Goal: Task Accomplishment & Management: Complete application form

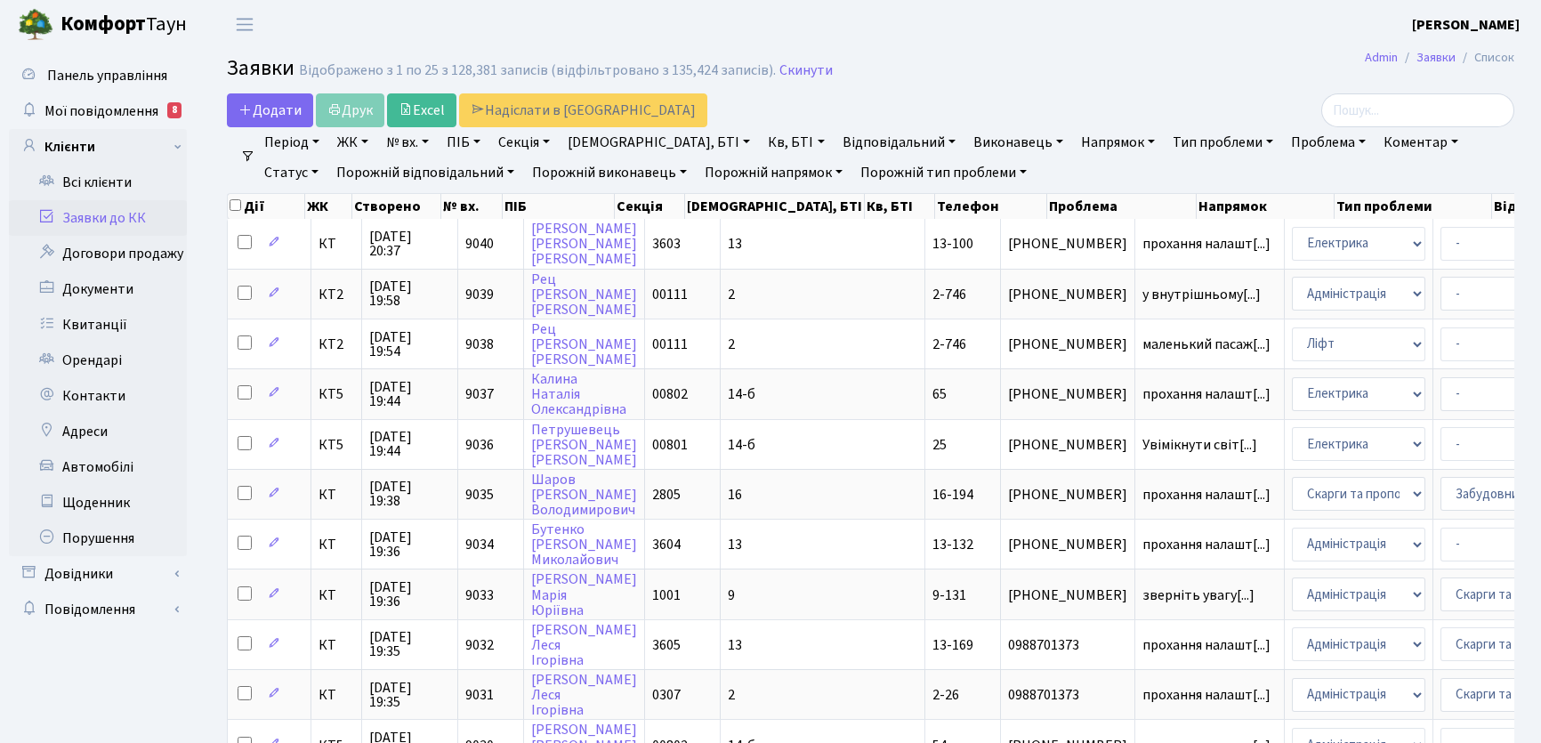
select select "25"
click at [285, 106] on span "Додати" at bounding box center [269, 111] width 63 height 20
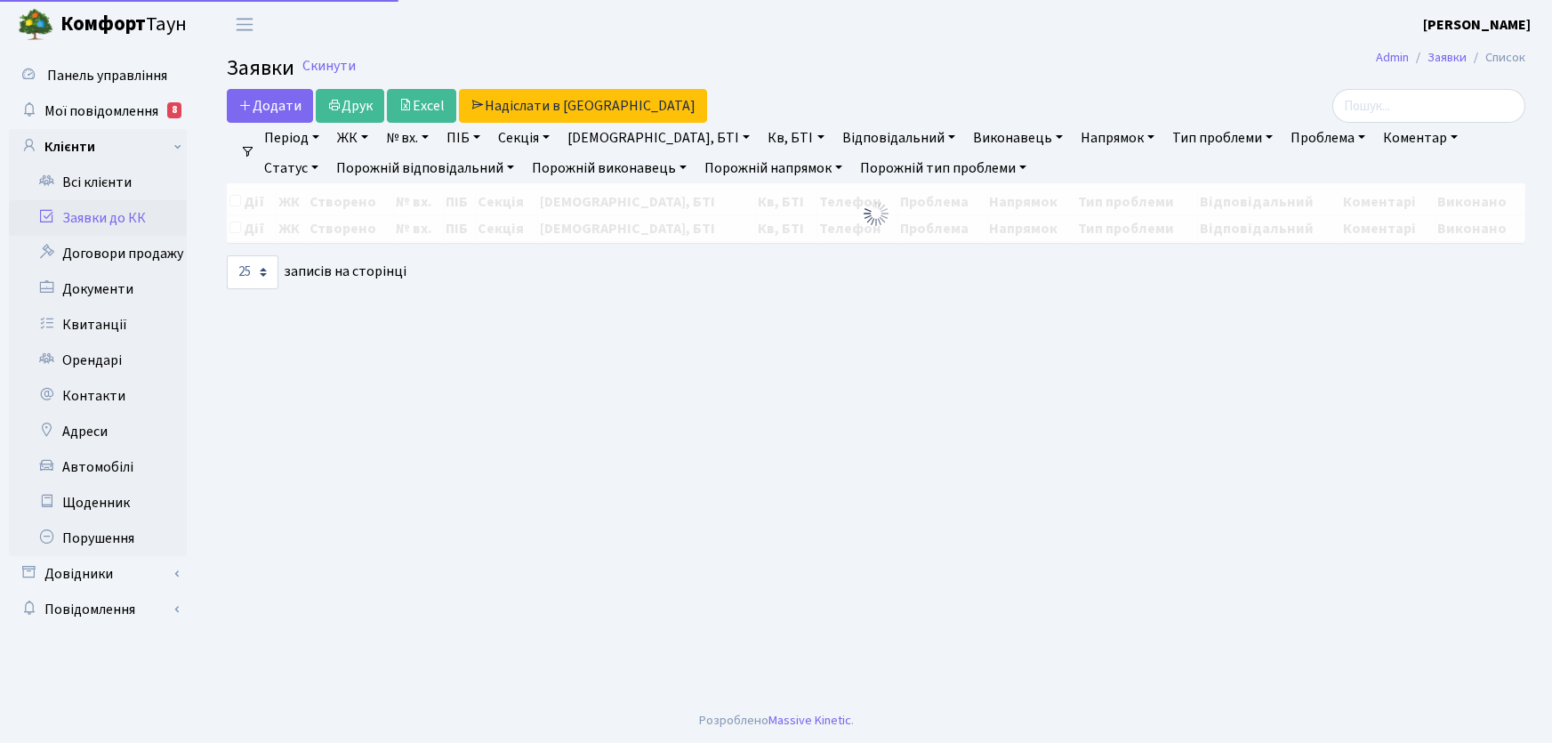
select select "25"
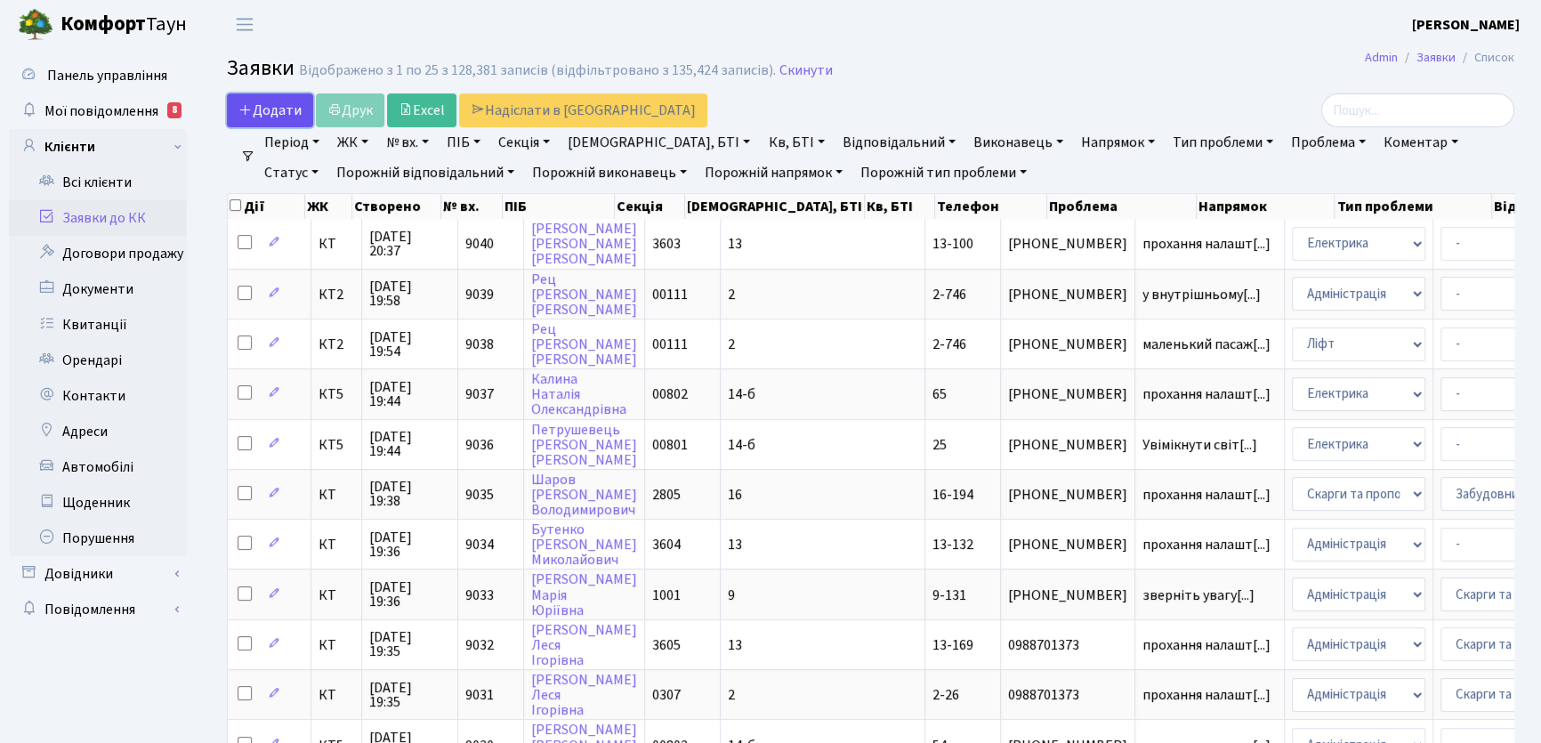
click at [270, 108] on span "Додати" at bounding box center [269, 111] width 63 height 20
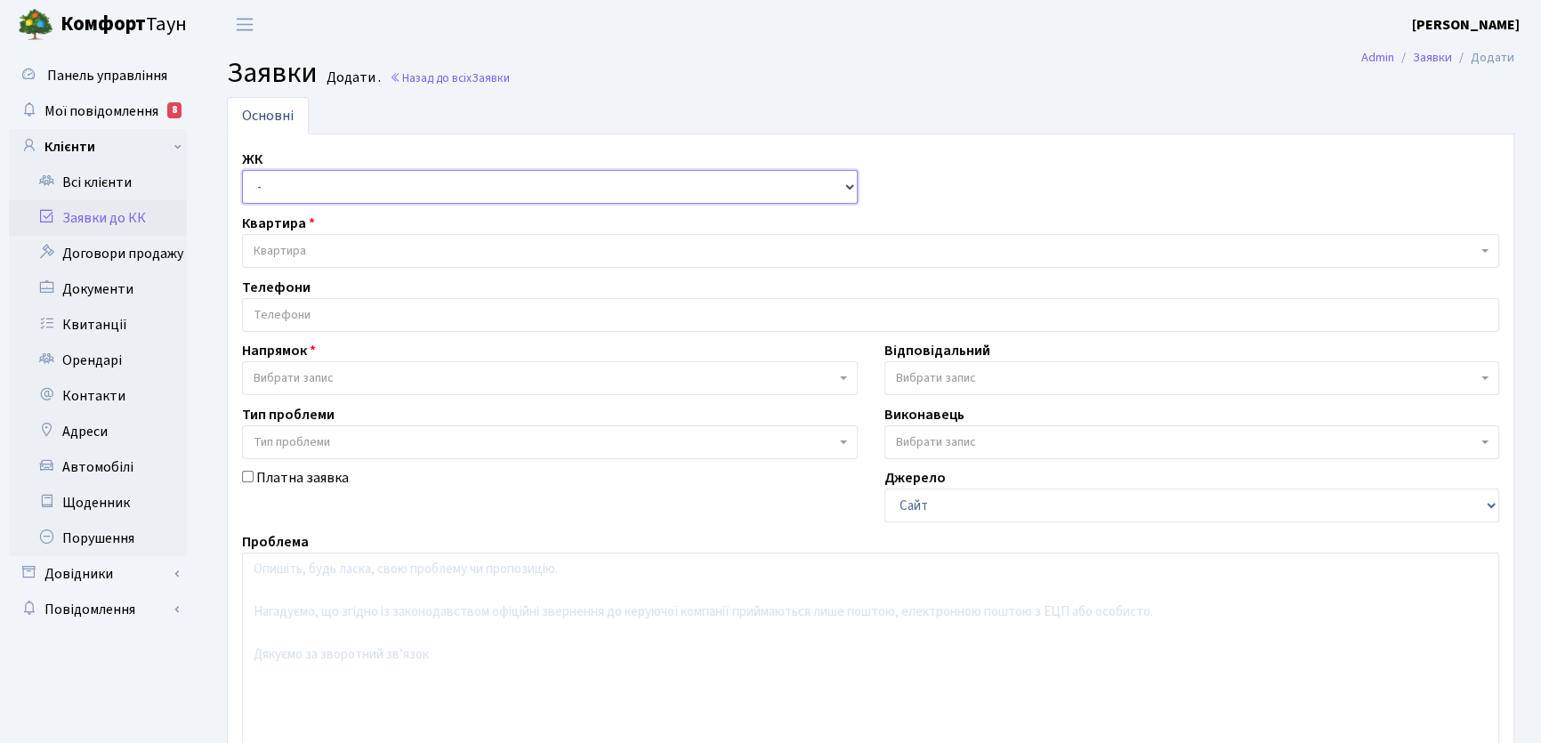
click at [843, 188] on select "- КТ, вул. Регенераторна, 4 КТ2, просп. Соборності, 17 КТ3, вул. Березнева, 16 …" at bounding box center [550, 187] width 616 height 34
select select "295"
click at [242, 170] on select "- КТ, вул. Регенераторна, 4 КТ2, просп. Соборності, 17 КТ3, вул. Березнева, 16 …" at bounding box center [550, 187] width 616 height 34
select select
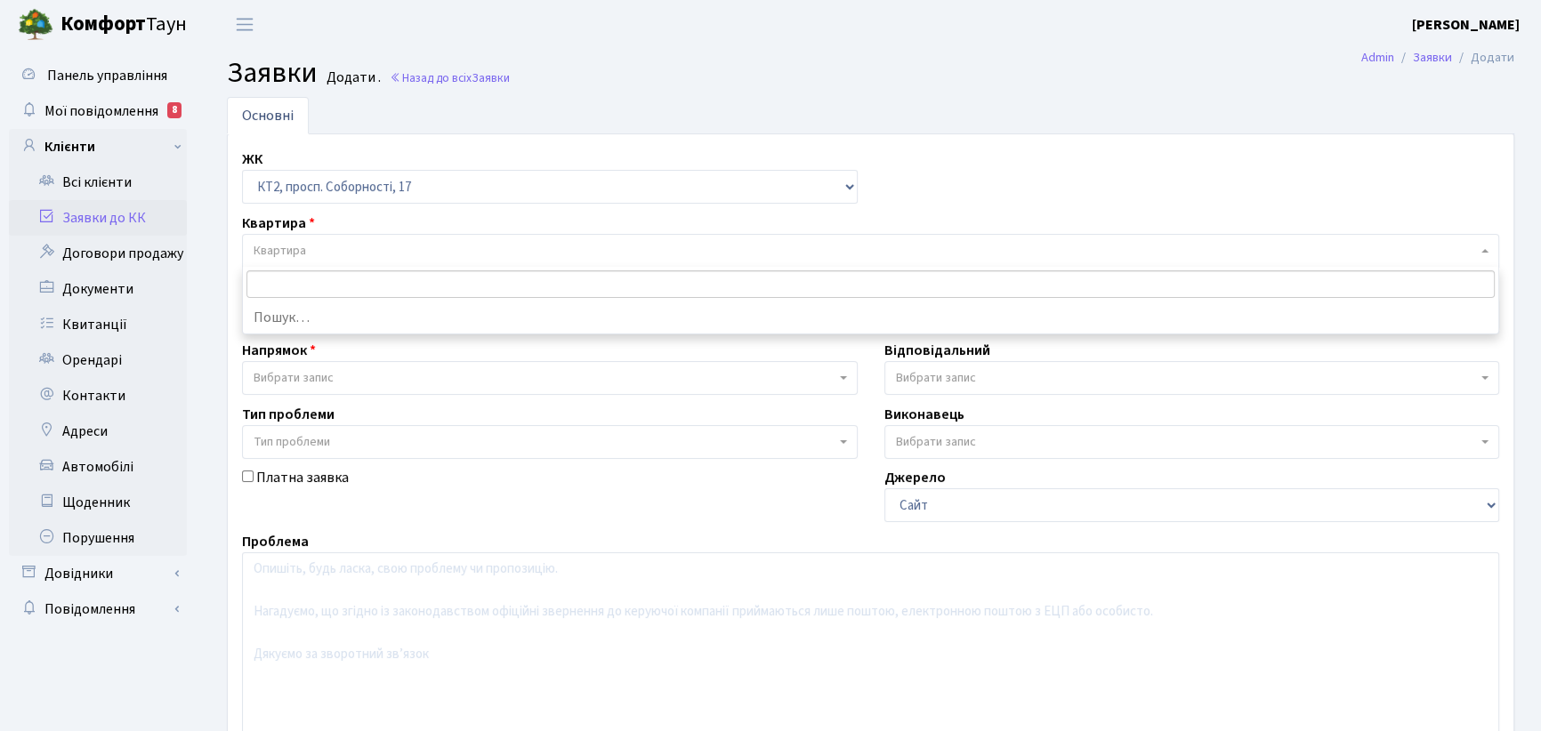
click at [300, 251] on span "Квартира" at bounding box center [280, 251] width 52 height 18
type input "1"
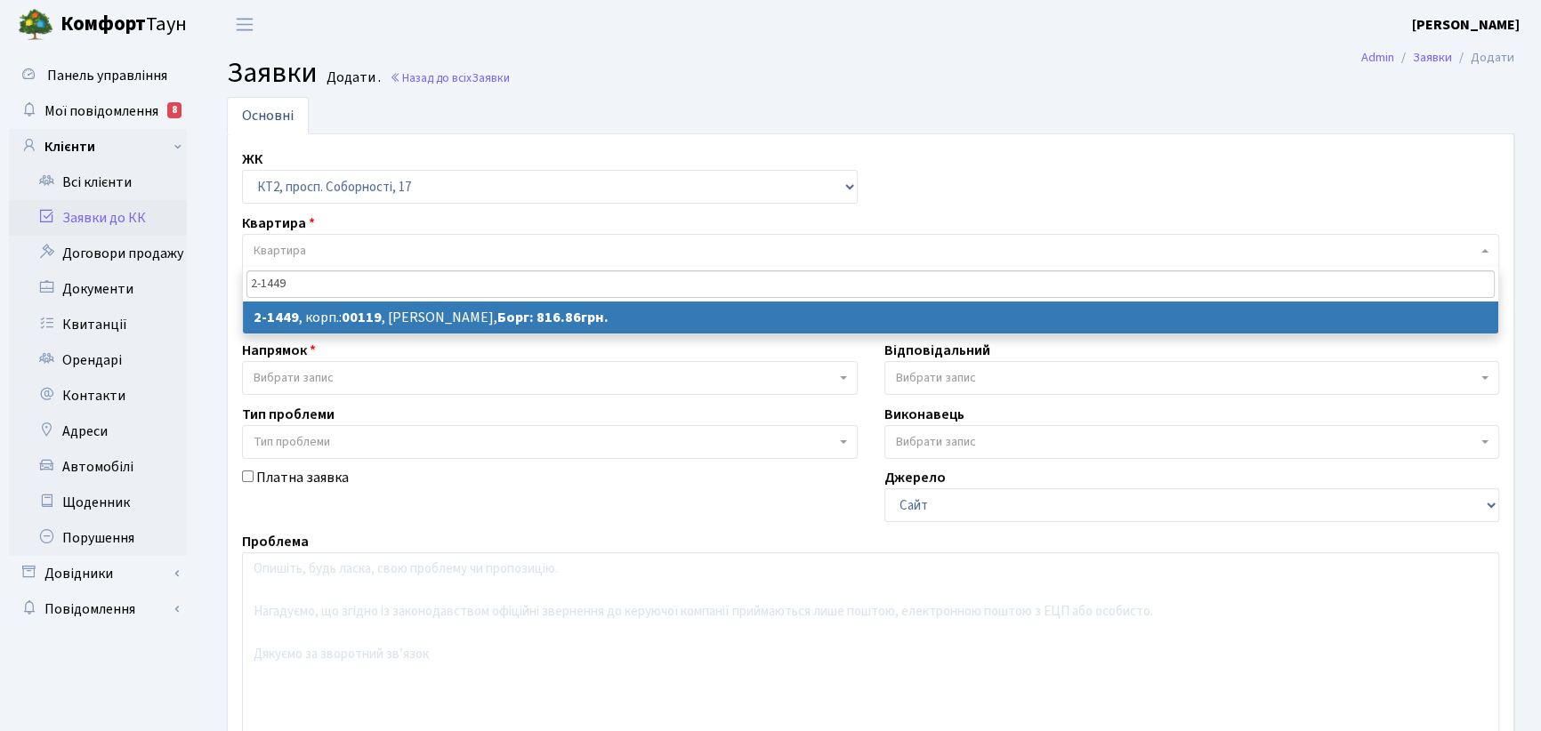
type input "2-1449"
select select
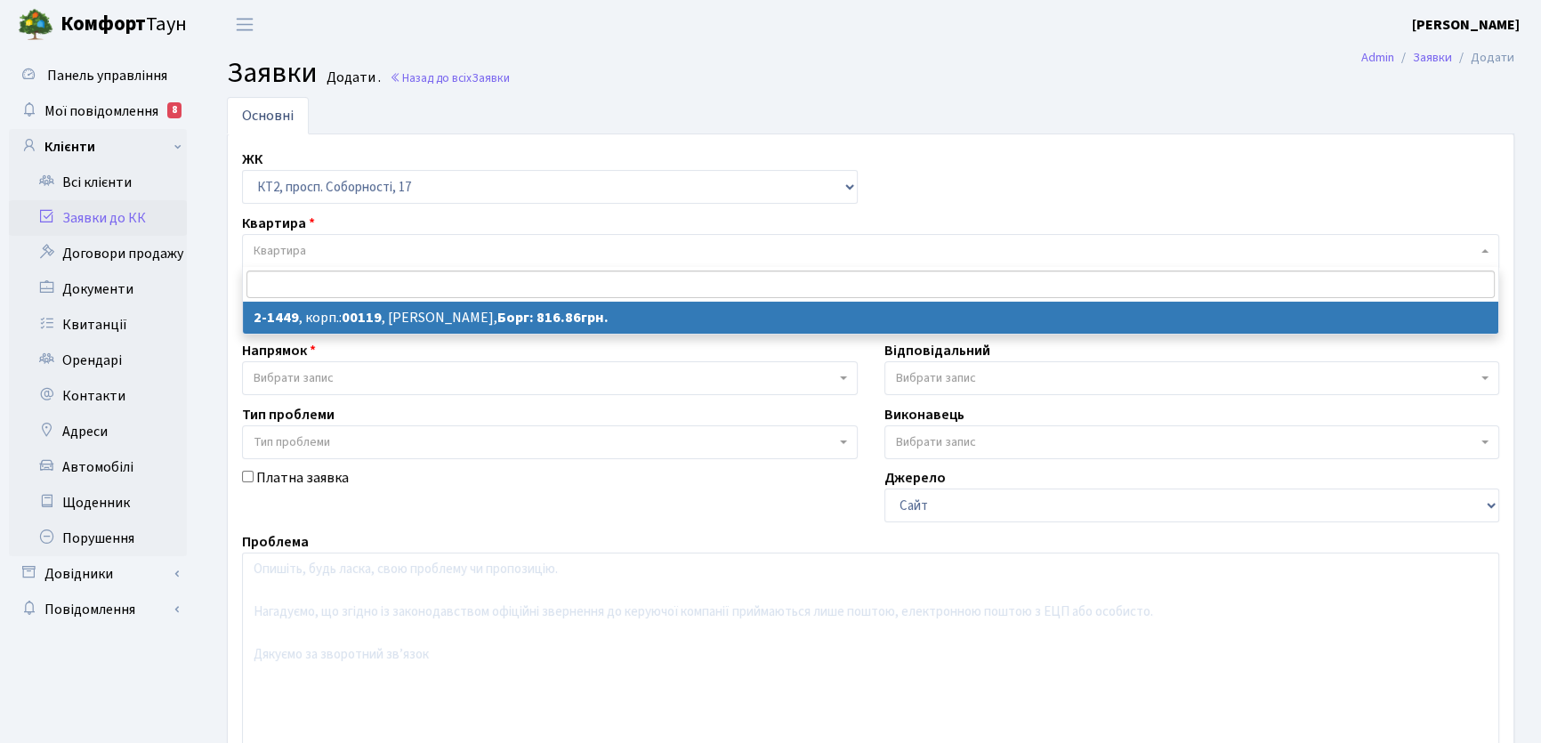
select select "13064"
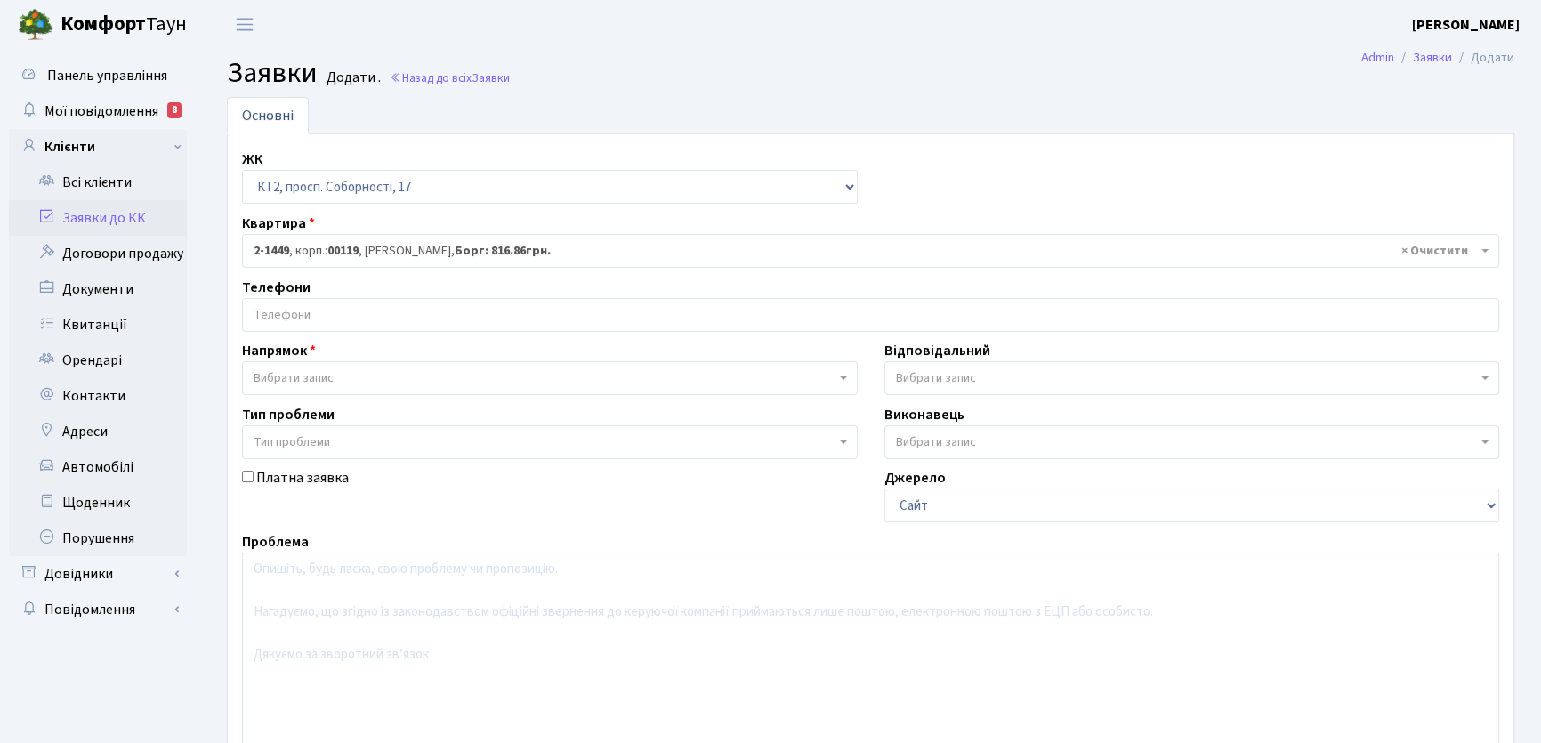
click at [320, 307] on input "search" at bounding box center [870, 315] width 1255 height 32
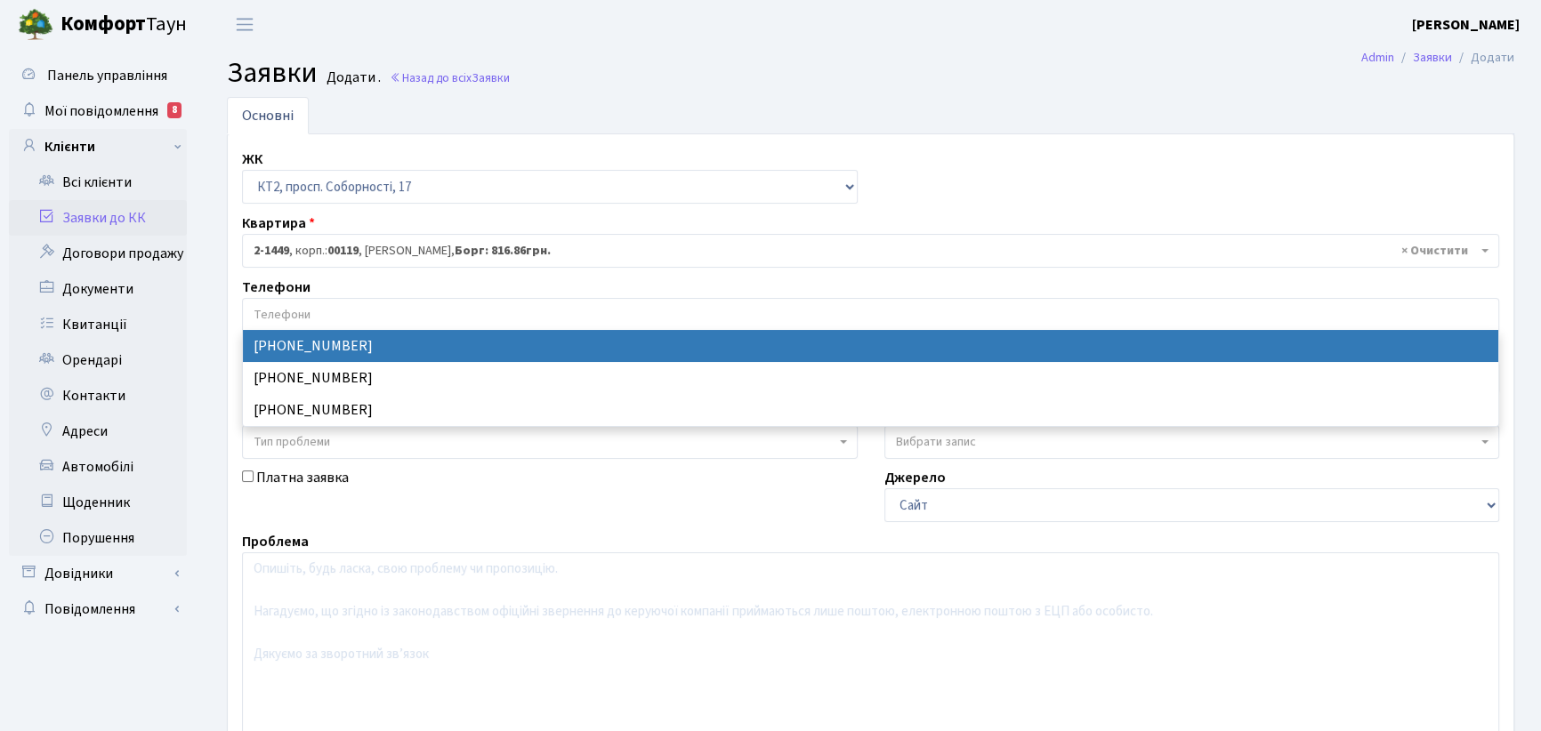
select select "128580"
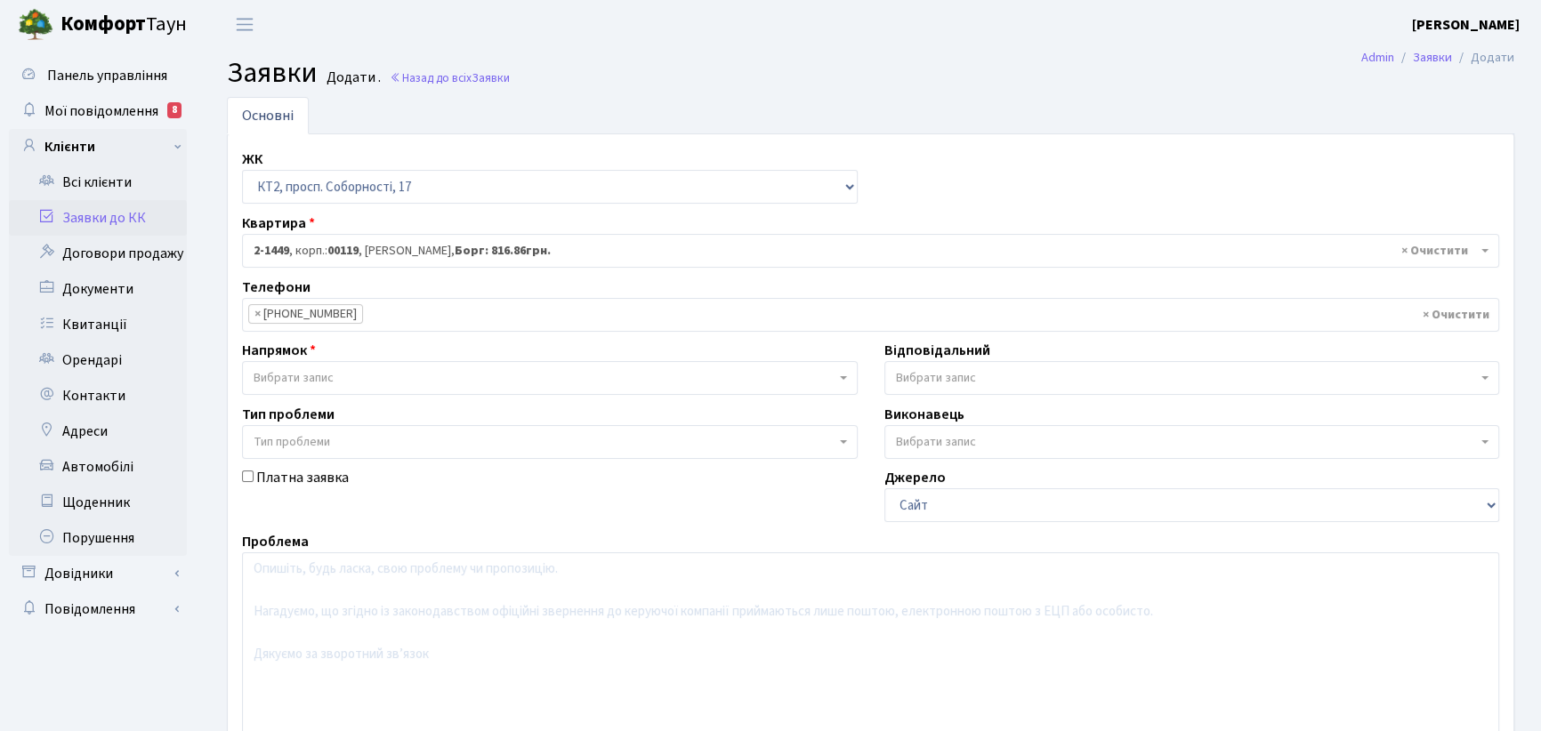
click at [843, 378] on b at bounding box center [843, 378] width 7 height 4
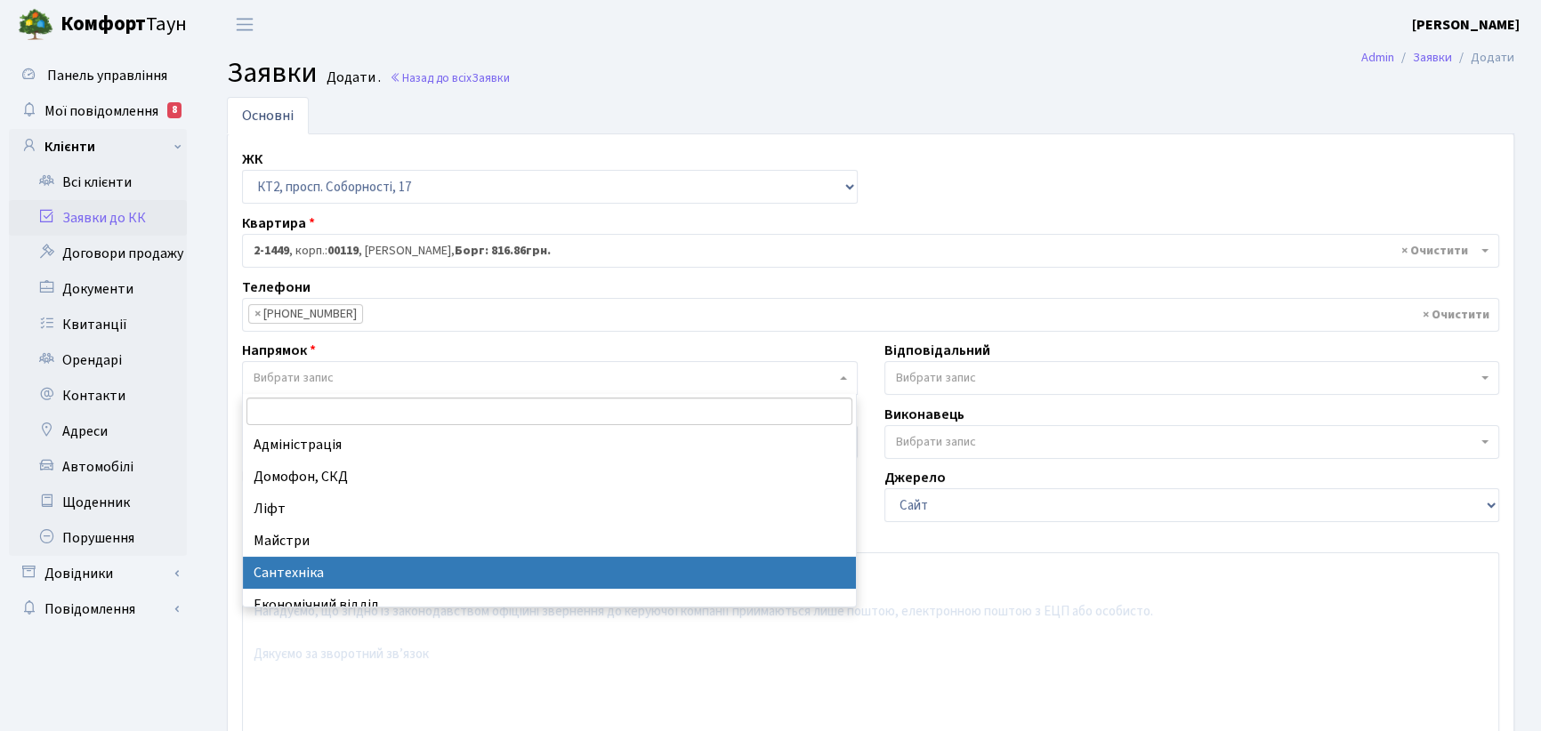
drag, startPoint x: 317, startPoint y: 573, endPoint x: 617, endPoint y: 504, distance: 307.5
select select "2"
select select
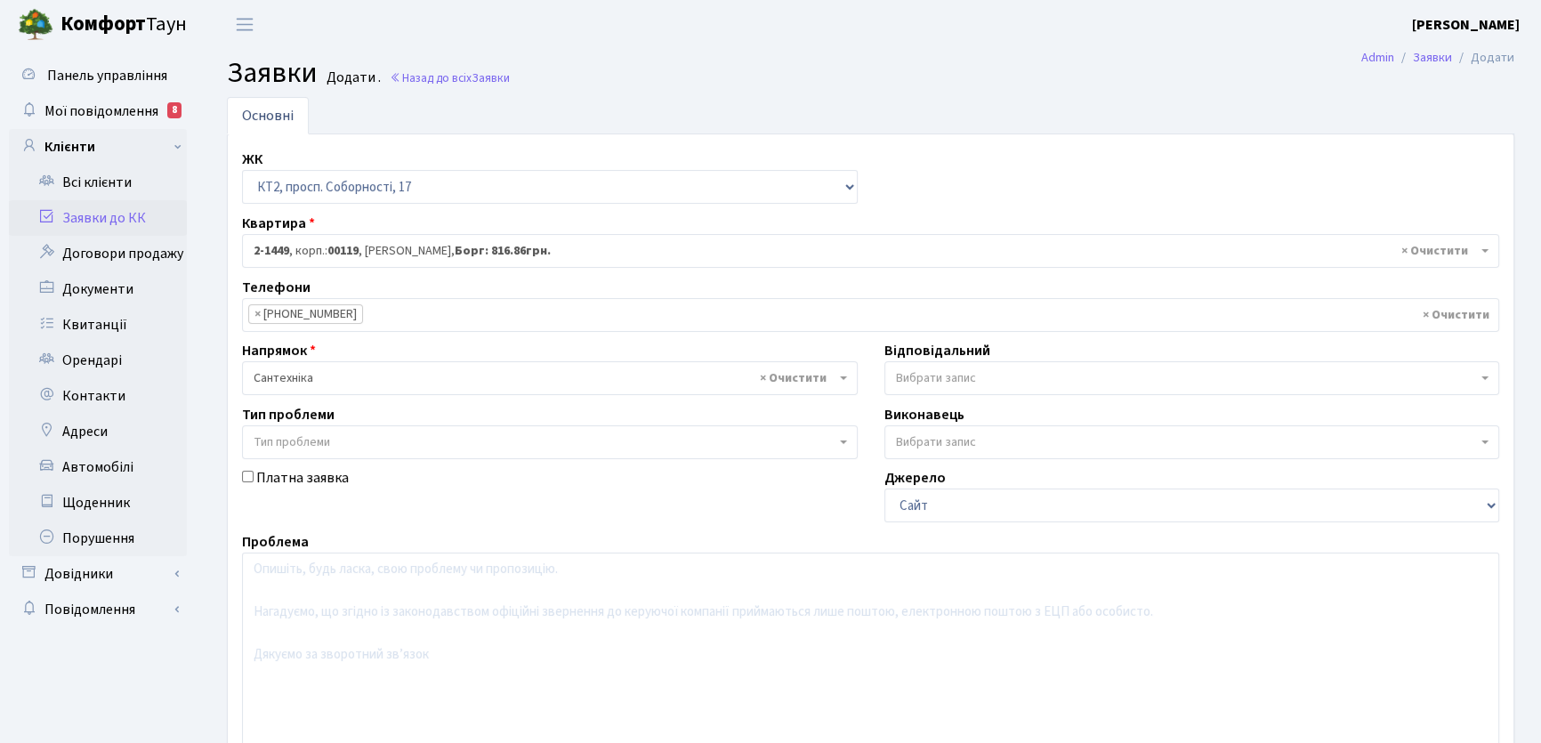
click at [1486, 376] on b at bounding box center [1484, 378] width 7 height 4
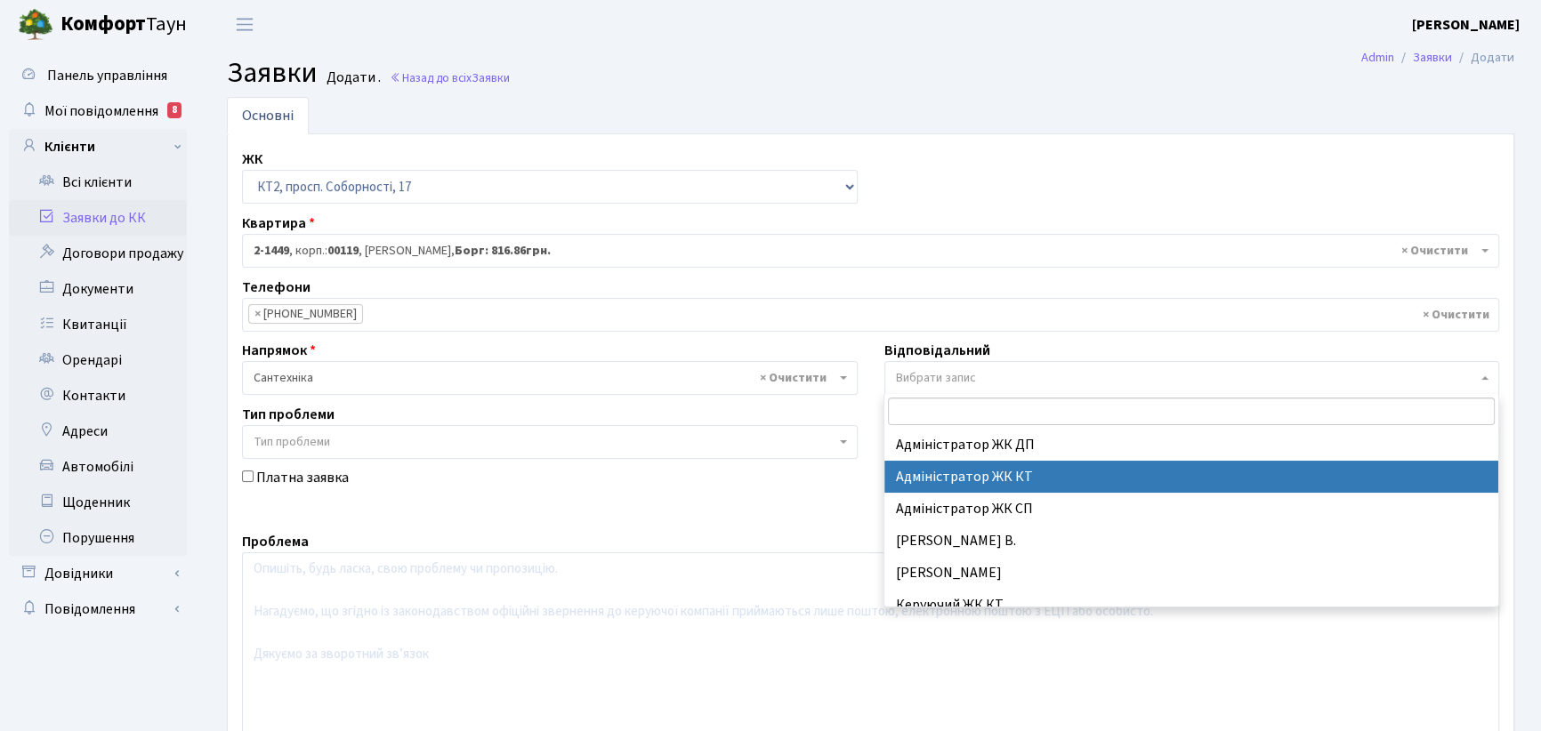
click at [910, 405] on input "search" at bounding box center [1191, 412] width 607 height 28
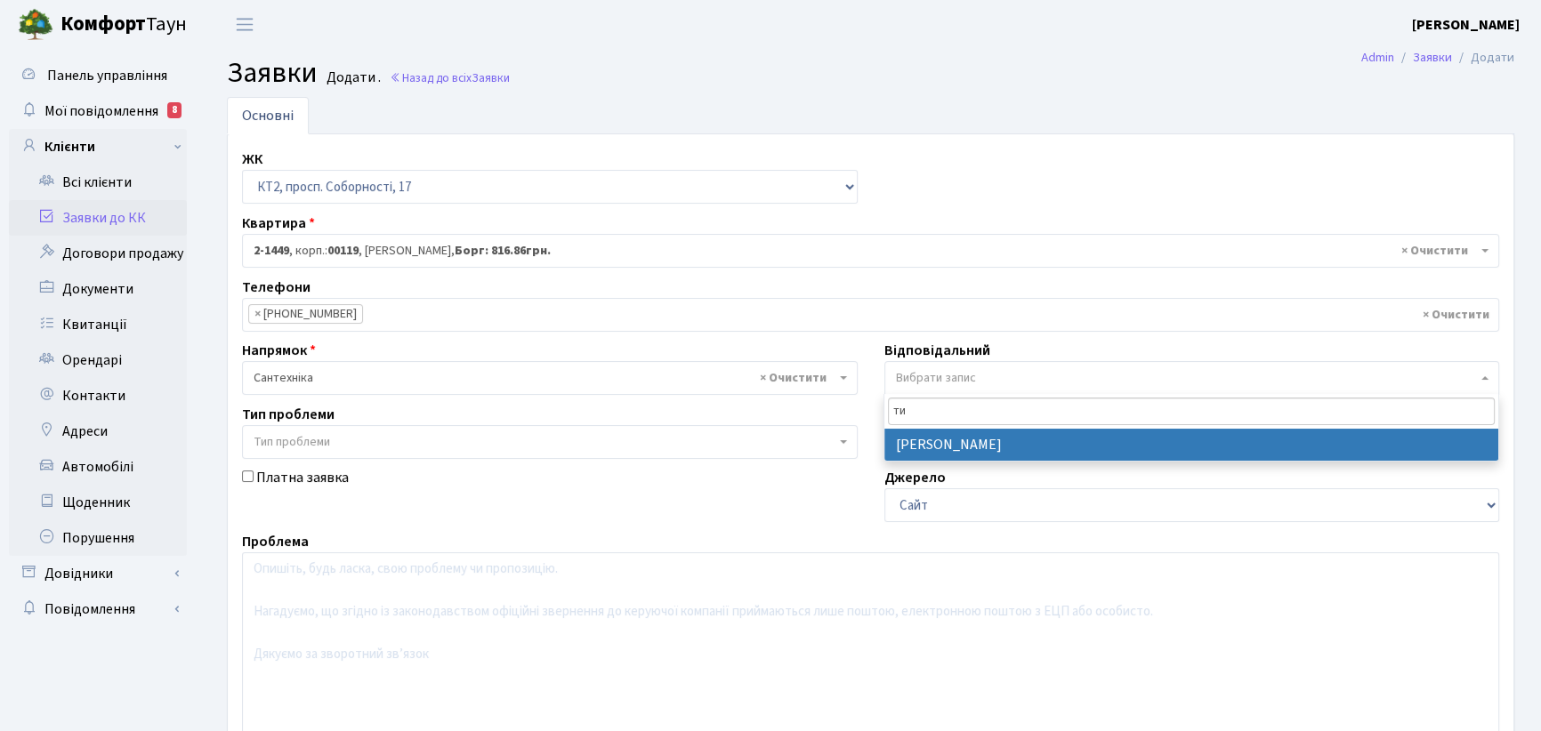
type input "ти"
select select "67"
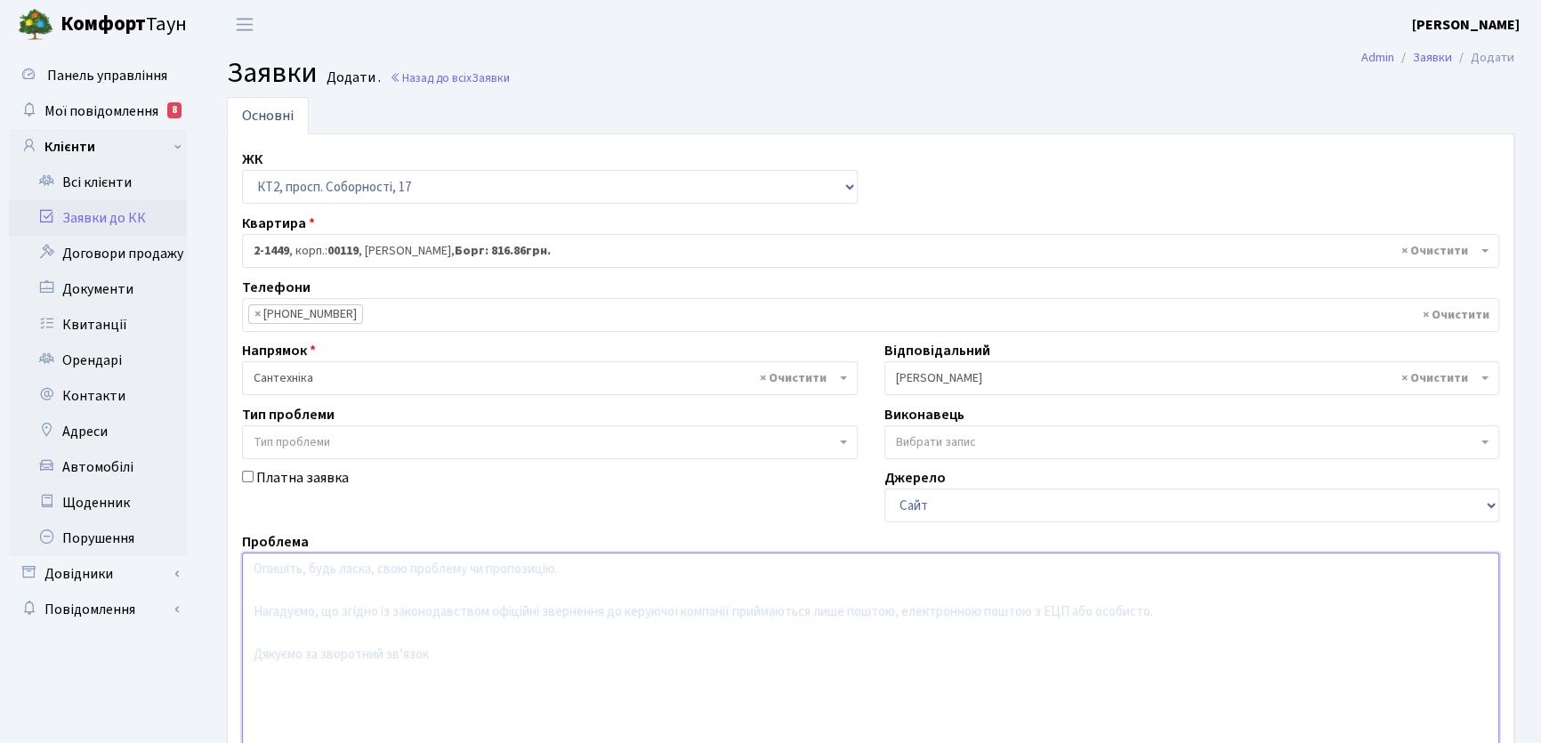
click at [286, 581] on textarea at bounding box center [870, 665] width 1257 height 226
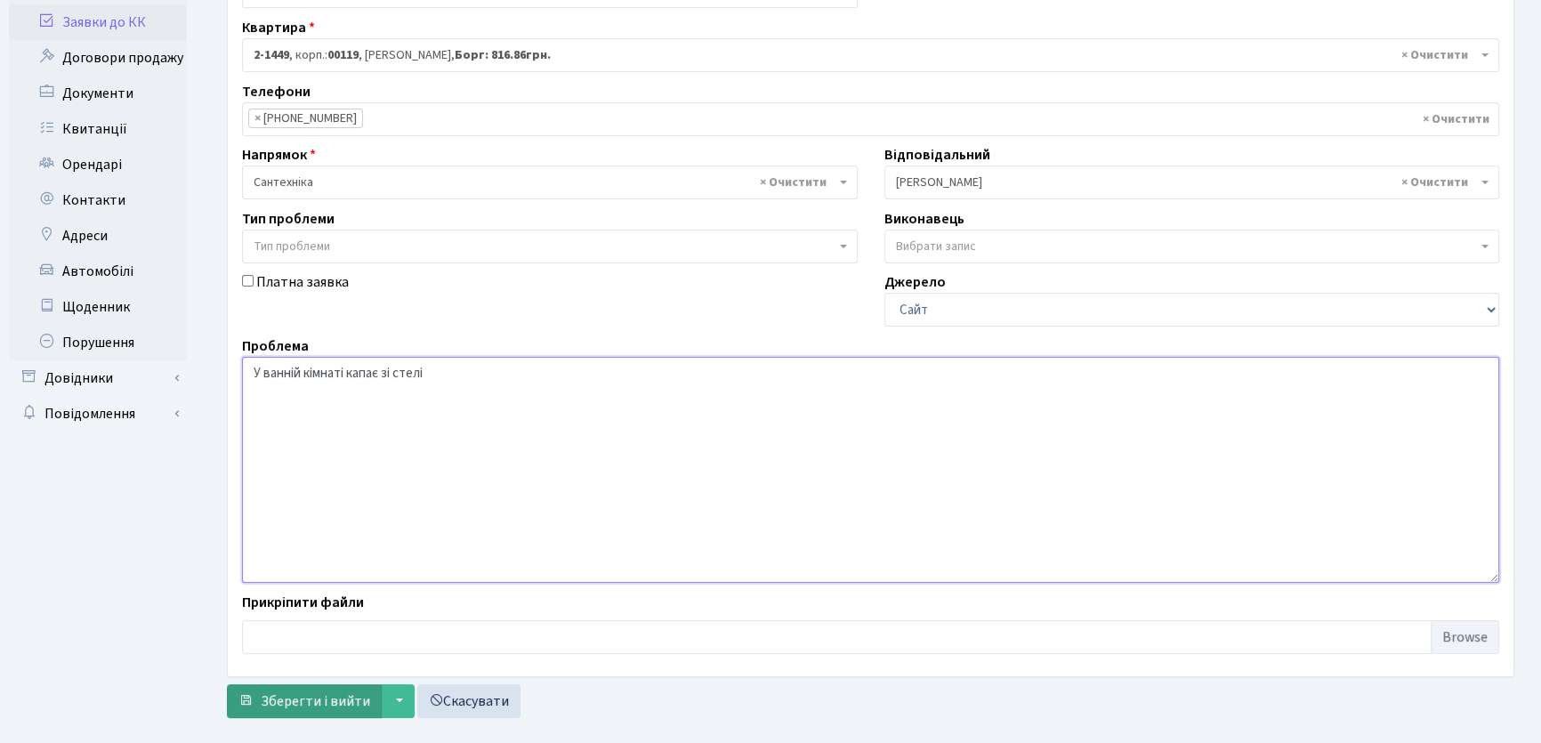
scroll to position [222, 0]
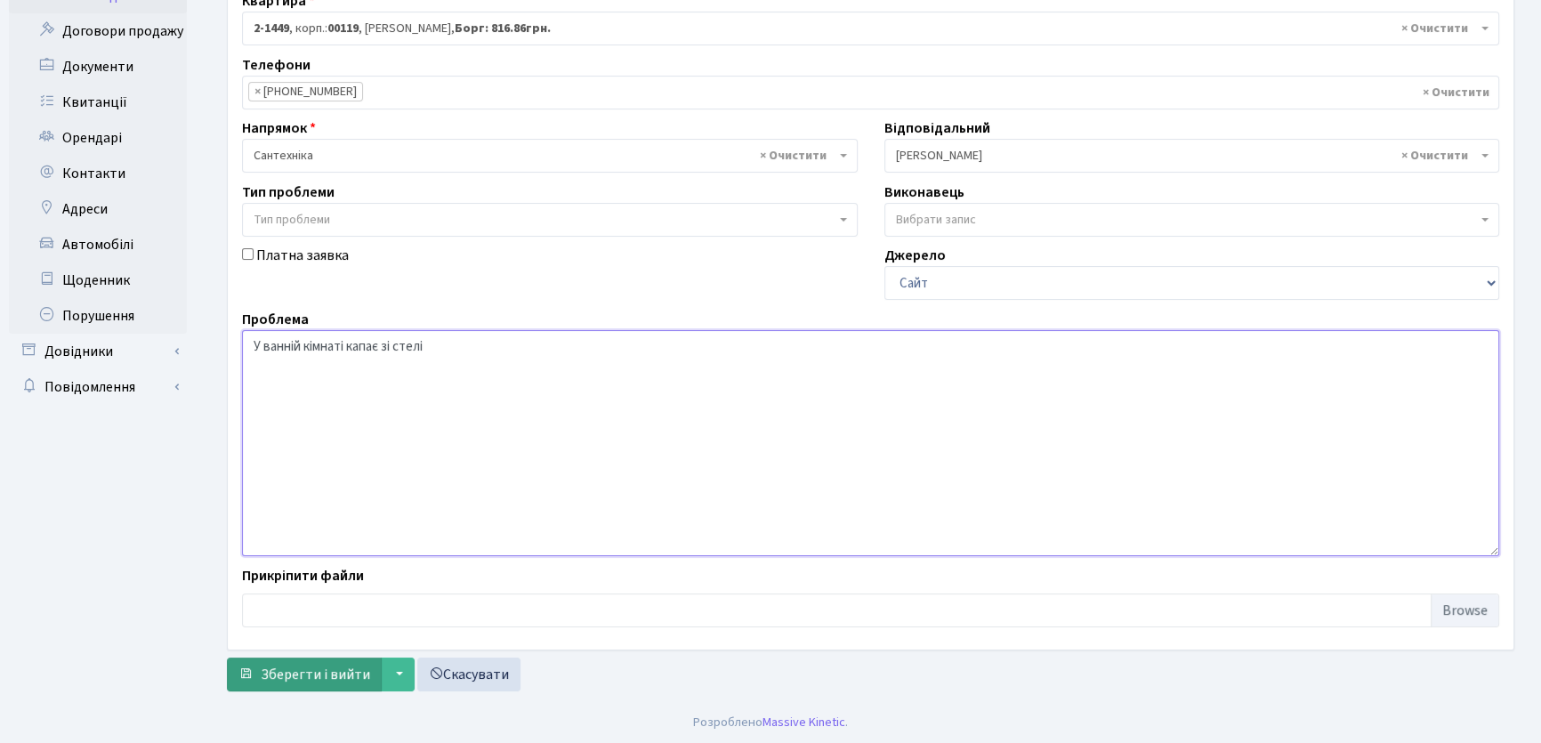
type textarea "У ванній кімнаті капає зі стелі"
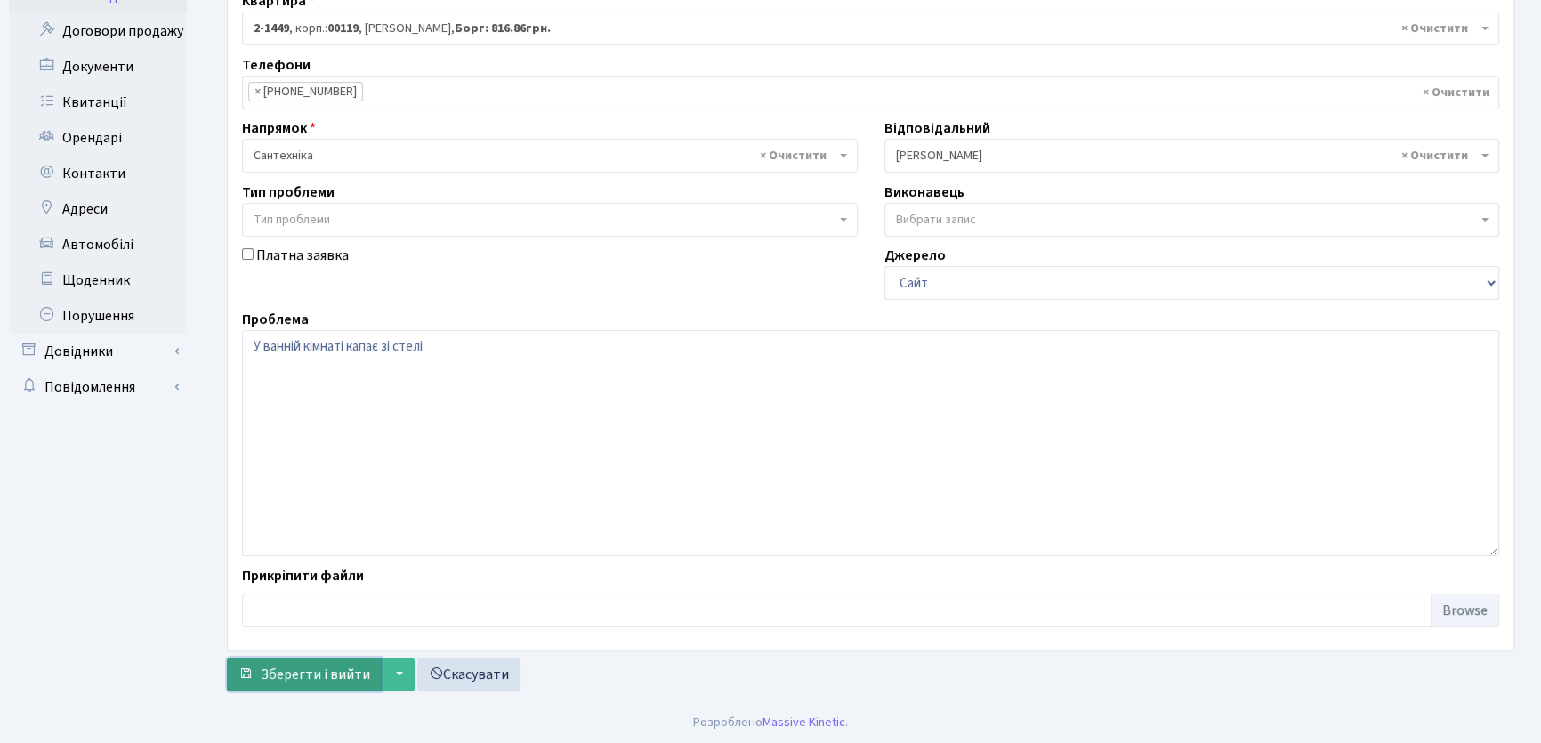
click at [343, 674] on span "Зберегти і вийти" at bounding box center [315, 675] width 109 height 20
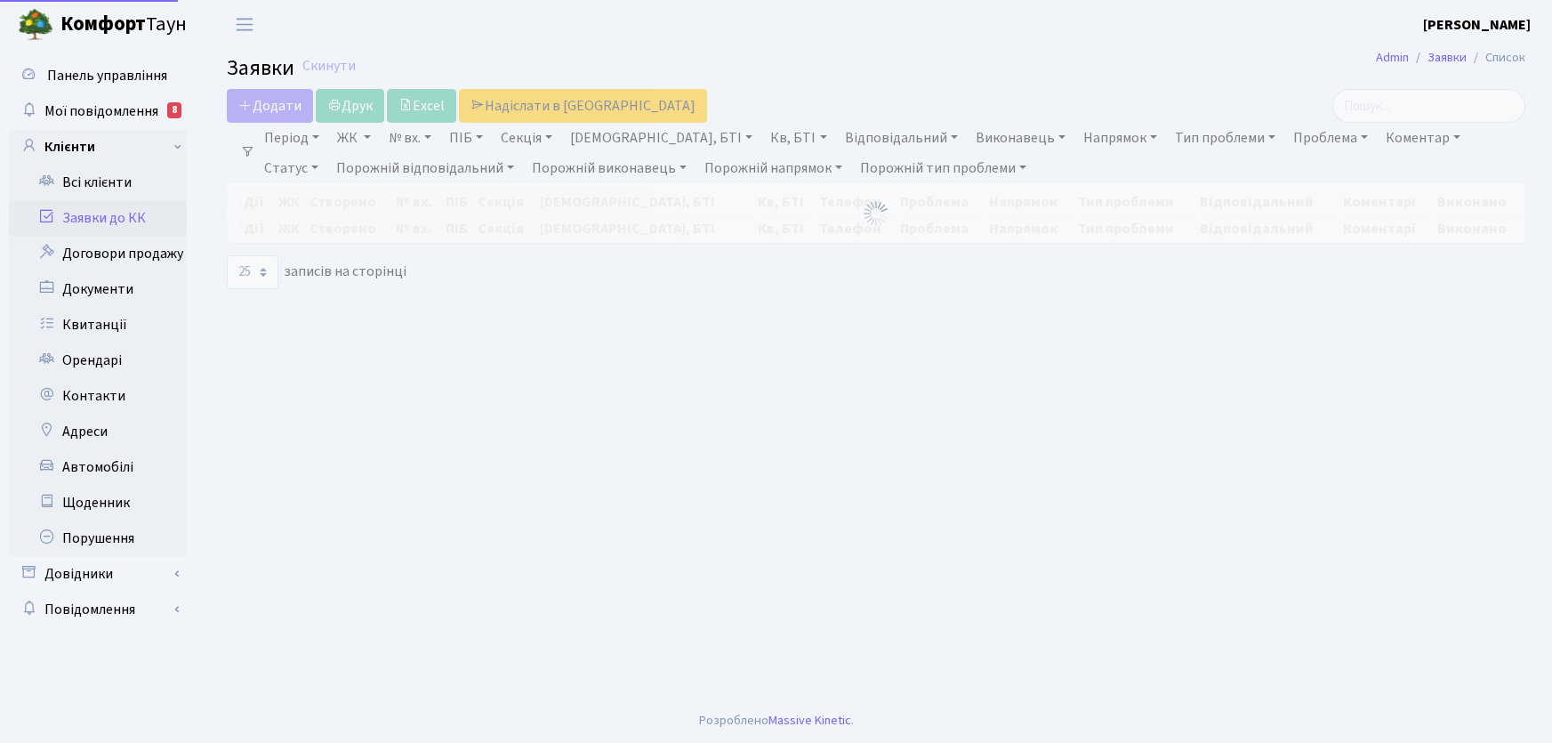
select select "25"
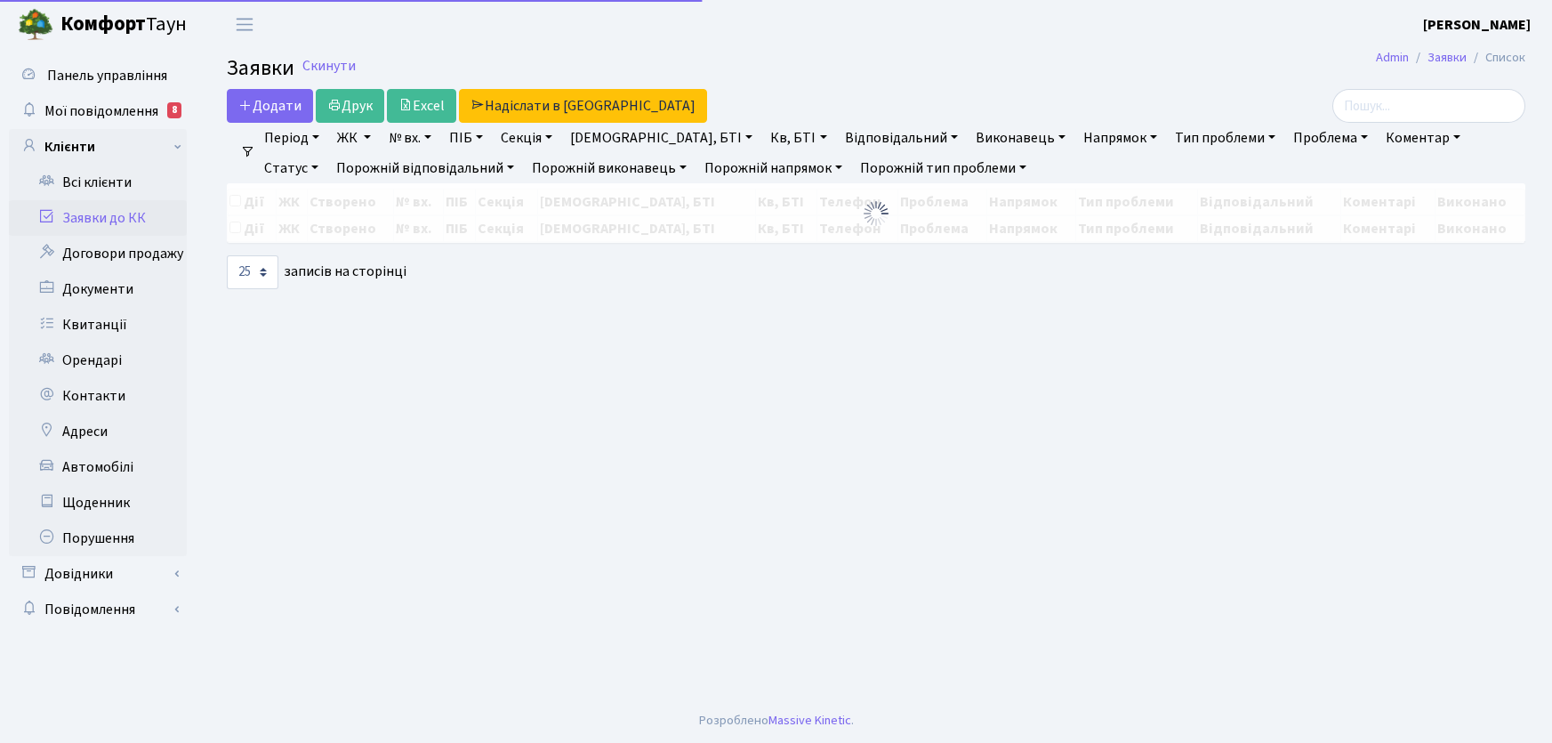
select select "25"
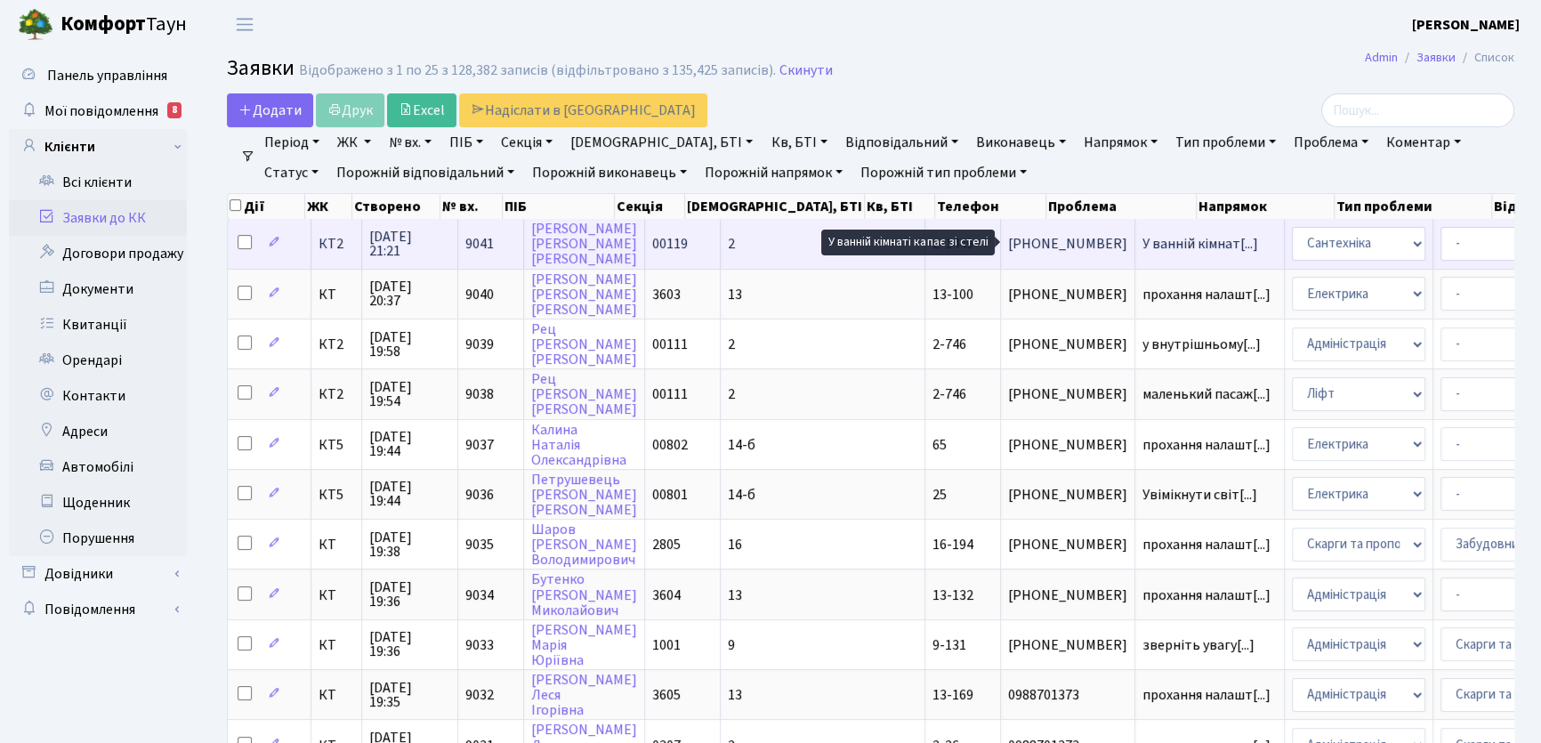
click at [1142, 247] on span "У ванній кімнат[...]" at bounding box center [1200, 244] width 116 height 20
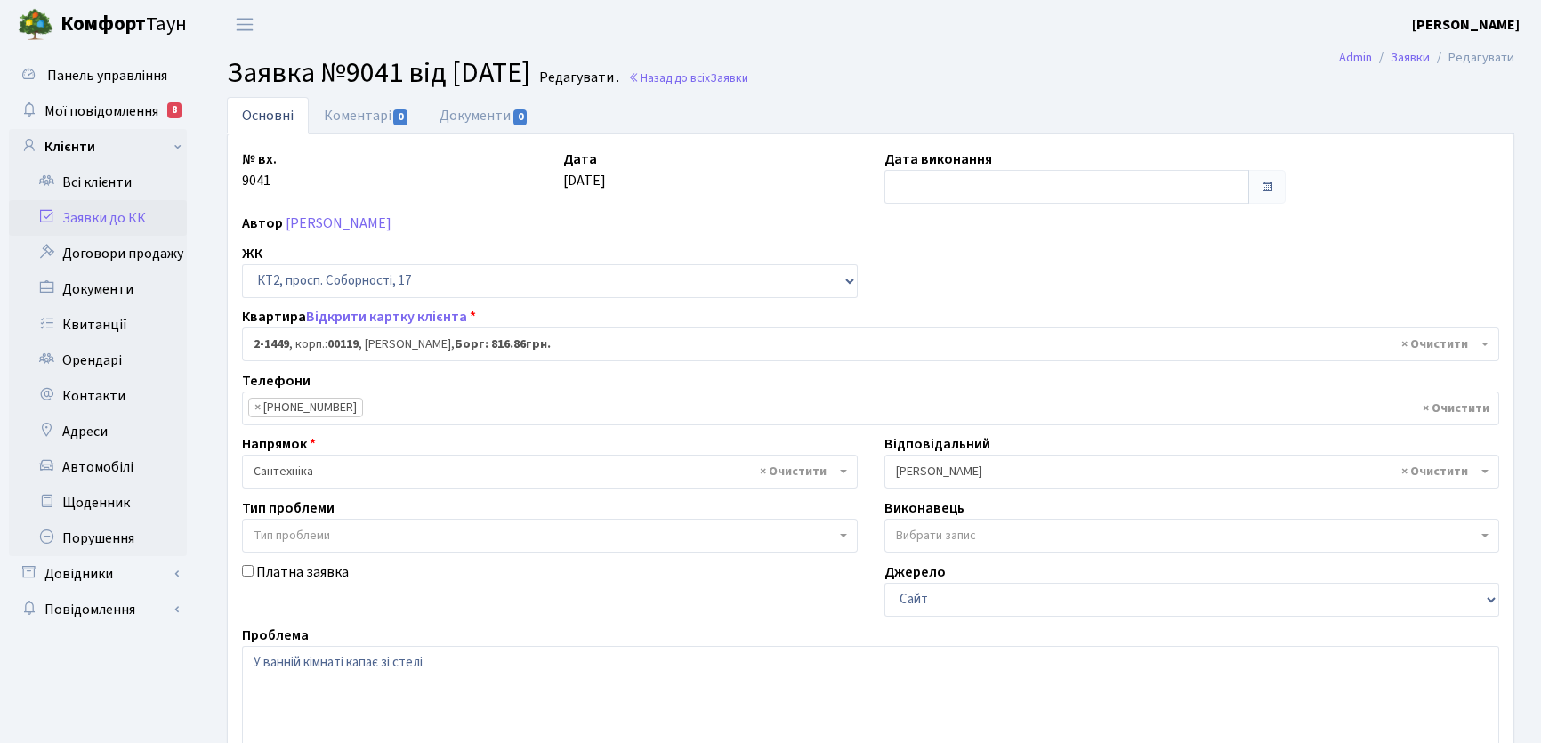
select select "13064"
click at [347, 119] on link "Коментарі 0" at bounding box center [367, 115] width 116 height 36
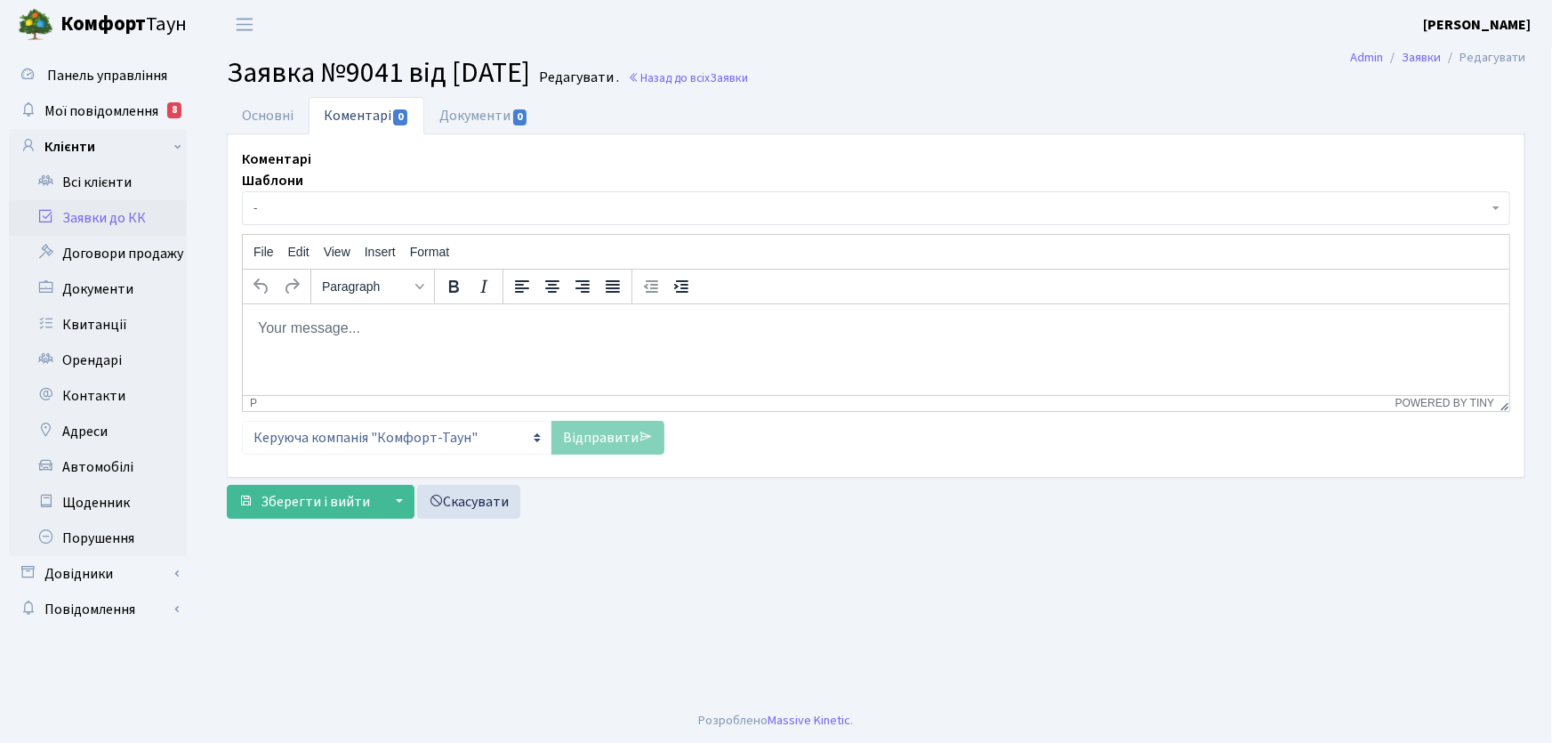
click at [301, 335] on body "Rich Text Area. Press ALT-0 for help." at bounding box center [875, 328] width 1238 height 20
click at [611, 435] on link "Відправити" at bounding box center [608, 438] width 113 height 34
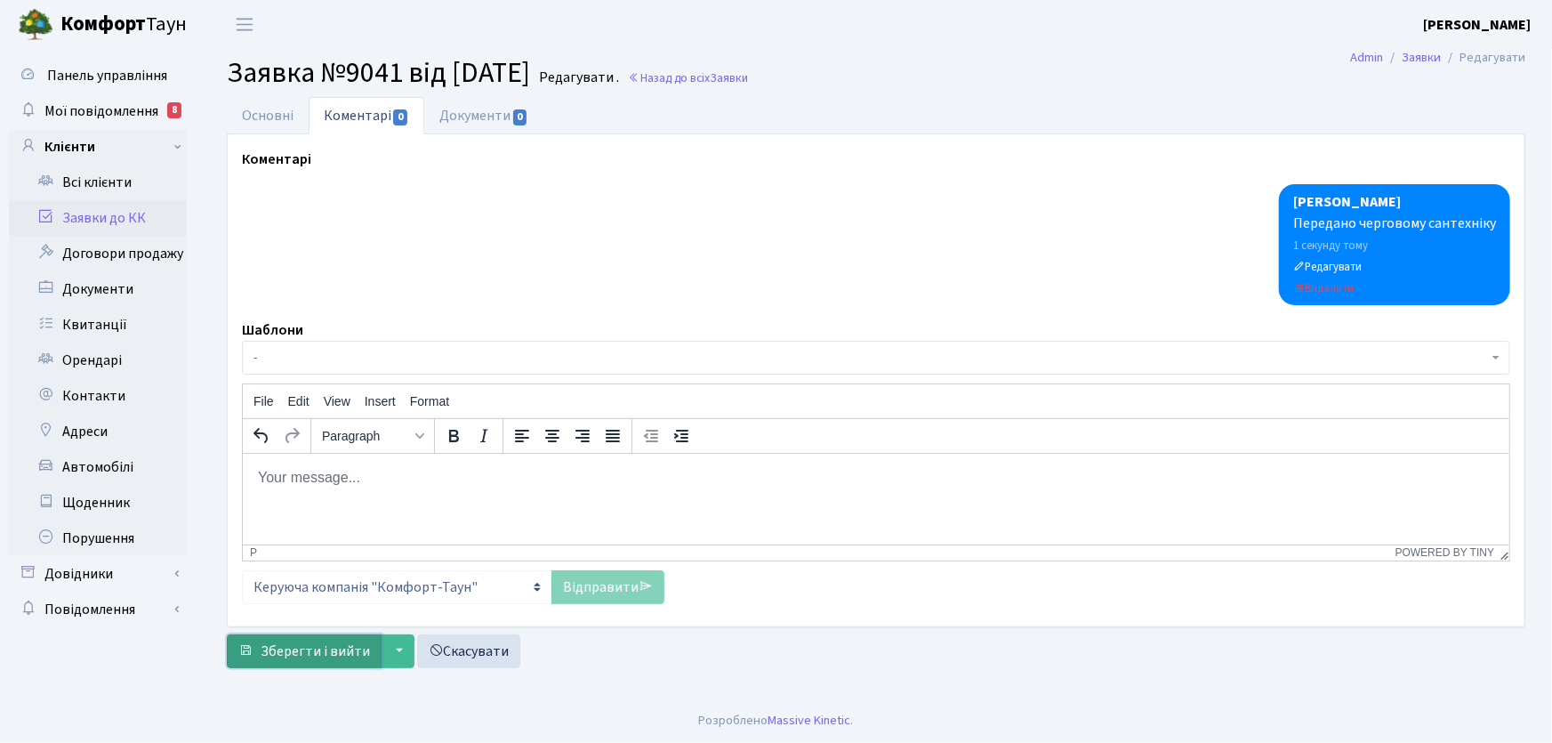
click at [347, 650] on span "Зберегти і вийти" at bounding box center [315, 651] width 109 height 20
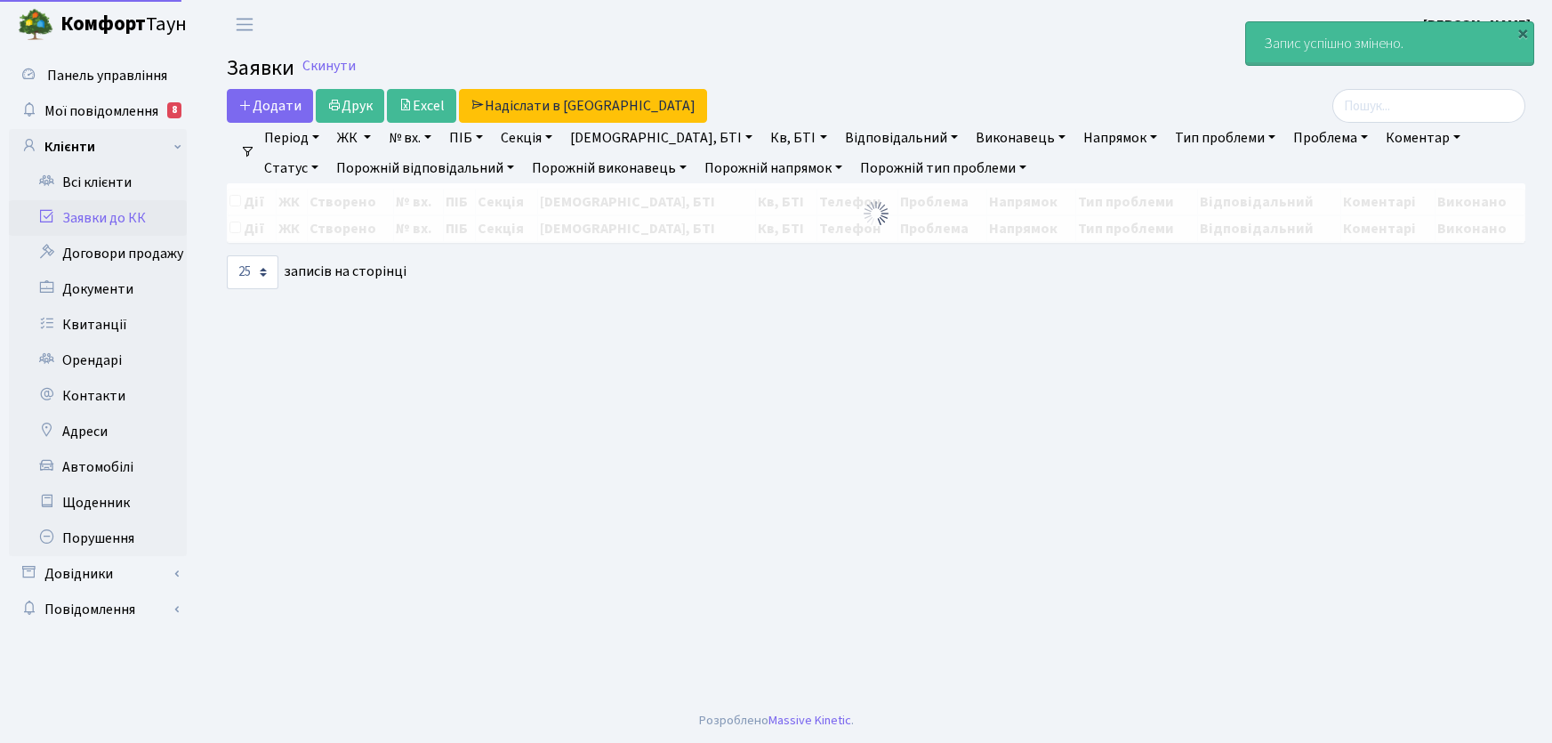
select select "25"
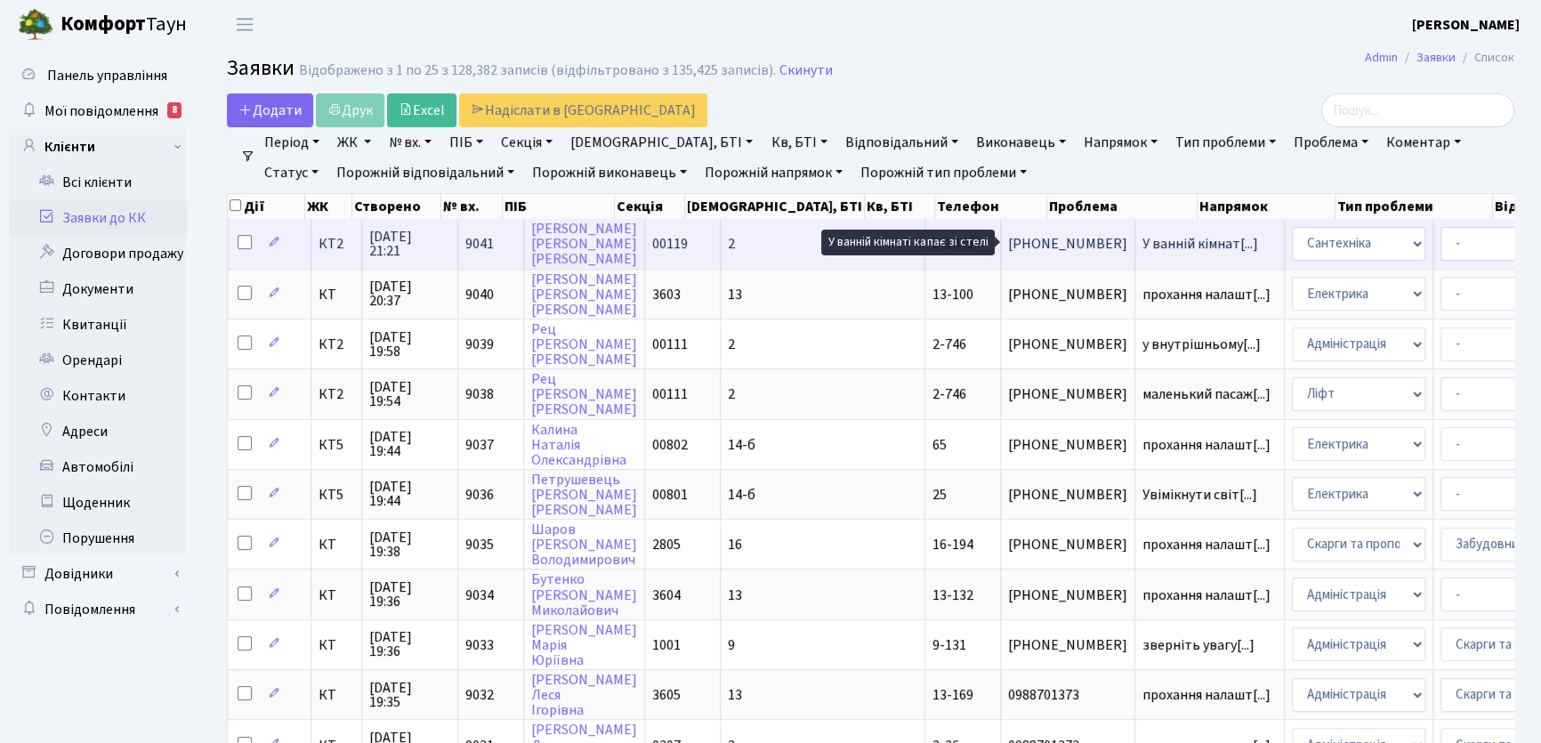
click at [1142, 245] on span "У ванній кімнат[...]" at bounding box center [1200, 244] width 116 height 20
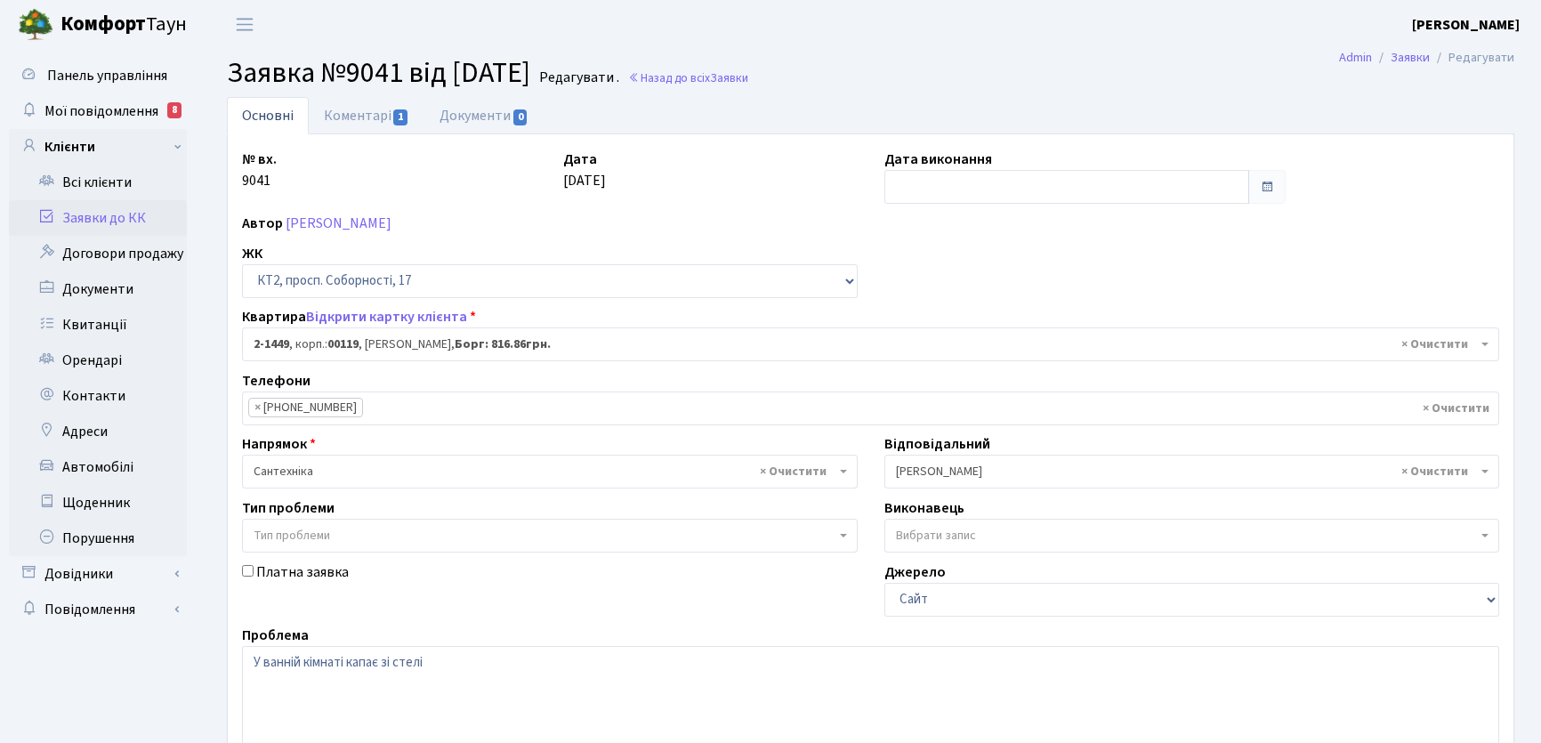
select select "13064"
click at [354, 112] on link "Коментарі 1" at bounding box center [367, 115] width 116 height 36
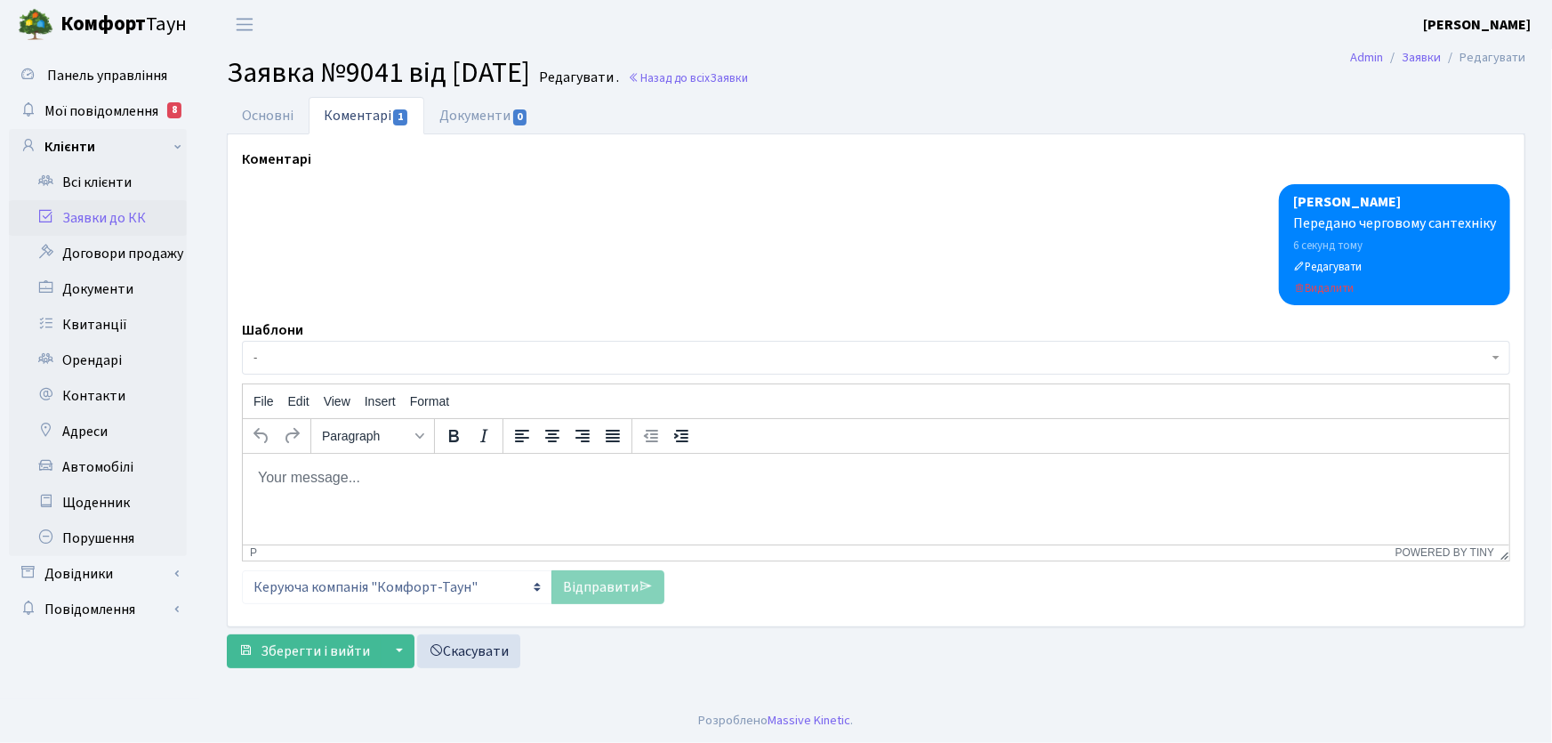
click at [371, 110] on link "Коментарі 1" at bounding box center [367, 115] width 116 height 37
